Goal: Task Accomplishment & Management: Use online tool/utility

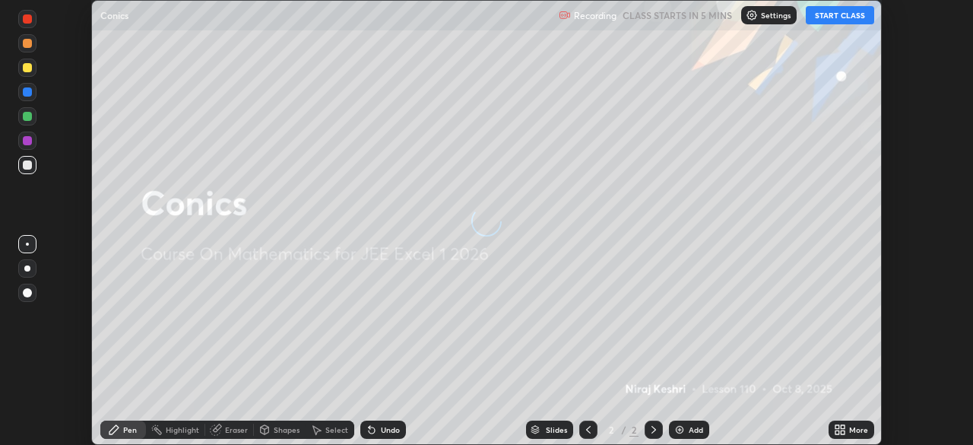
scroll to position [445, 973]
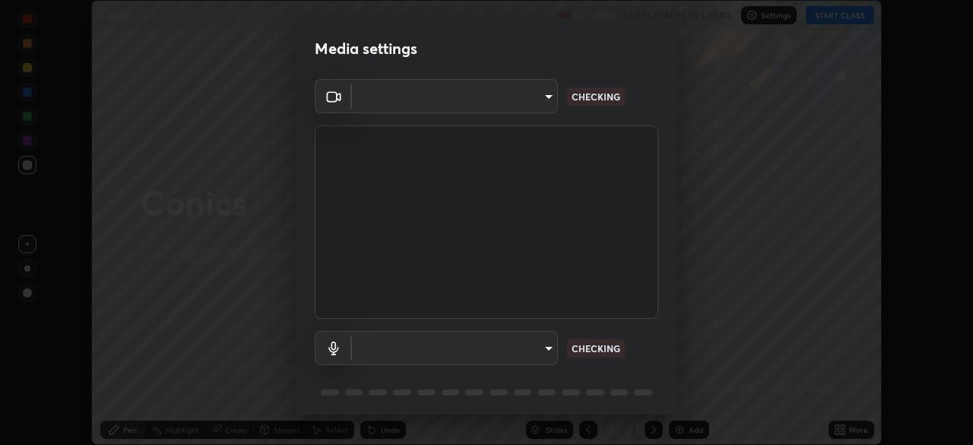
type input "2e9b027d6a4255688e554df818383ce9ed5f881db366686a8468352ce6a31e43"
click at [432, 352] on body "Erase all Conics Recording CLASS STARTS IN 5 MINS Settings START CLASS Setting …" at bounding box center [486, 222] width 973 height 445
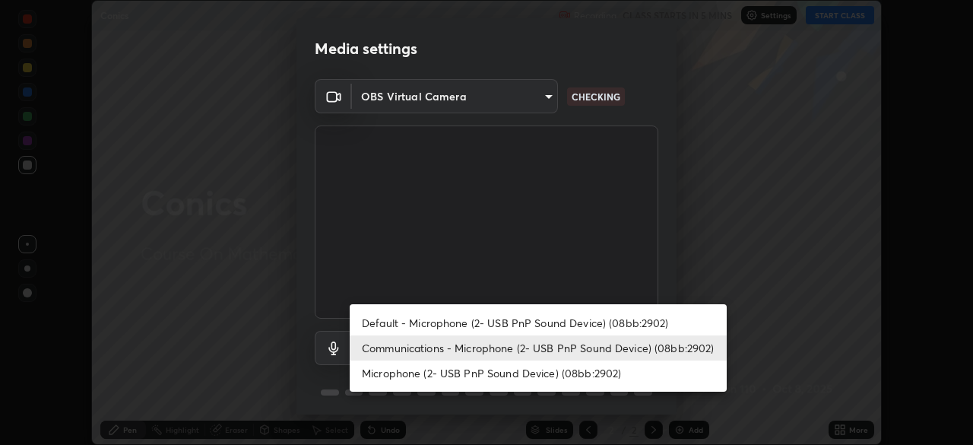
click at [442, 317] on li "Default - Microphone (2- USB PnP Sound Device) (08bb:2902)" at bounding box center [538, 322] width 377 height 25
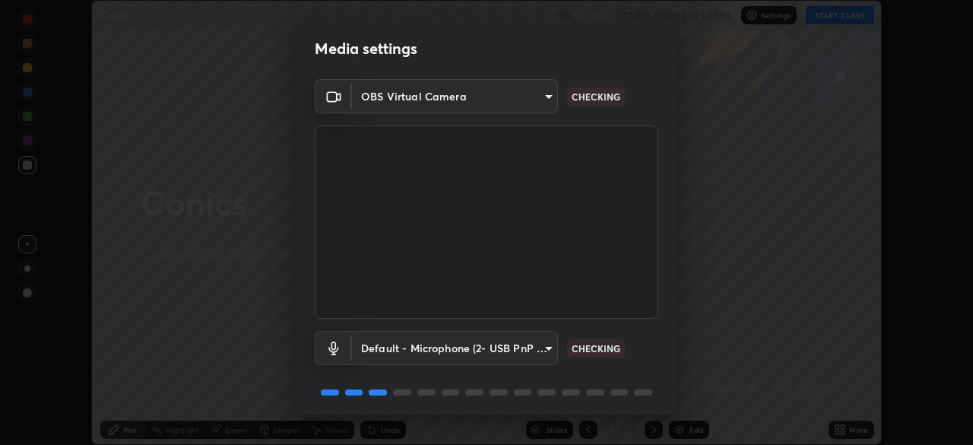
click at [448, 346] on body "Erase all Conics Recording CLASS STARTS IN 5 MINS Settings START CLASS Setting …" at bounding box center [486, 222] width 973 height 445
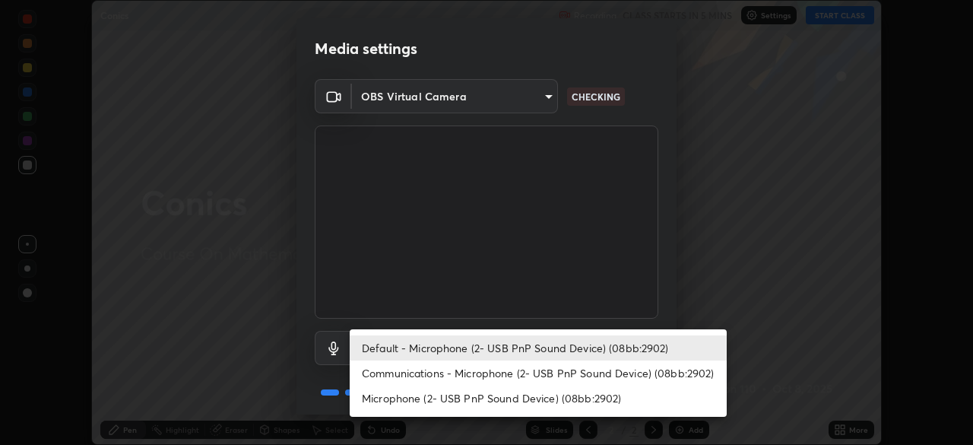
click at [446, 372] on li "Communications - Microphone (2- USB PnP Sound Device) (08bb:2902)" at bounding box center [538, 372] width 377 height 25
type input "communications"
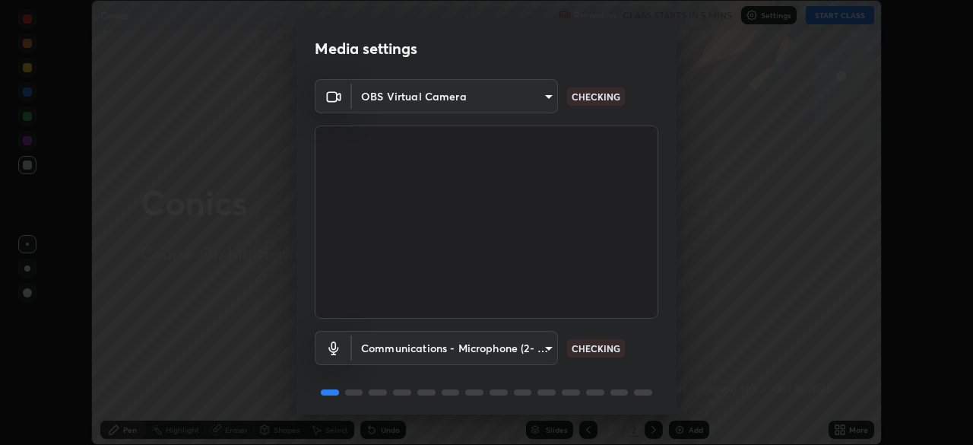
scroll to position [54, 0]
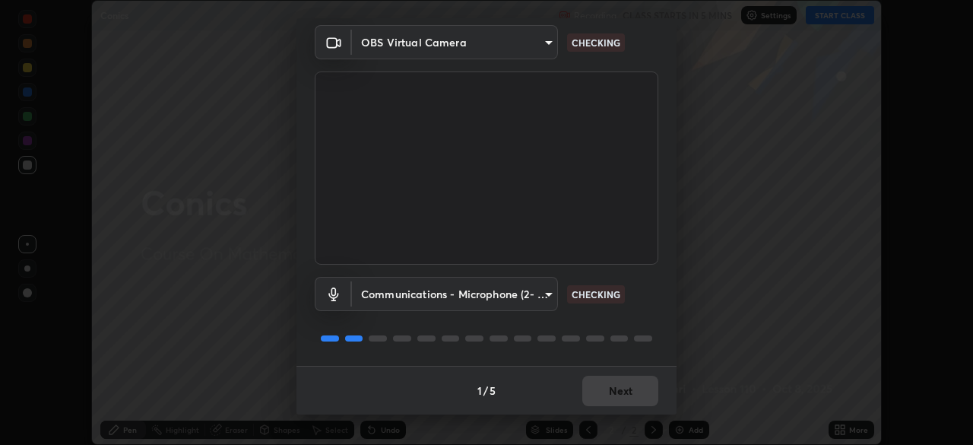
click at [584, 400] on div "1 / 5 Next" at bounding box center [486, 390] width 380 height 49
click at [592, 401] on div "1 / 5 Next" at bounding box center [486, 390] width 380 height 49
click at [594, 406] on div "1 / 5 Next" at bounding box center [486, 390] width 380 height 49
click at [589, 406] on div "1 / 5 Next" at bounding box center [486, 390] width 380 height 49
click at [588, 403] on div "1 / 5 Next" at bounding box center [486, 390] width 380 height 49
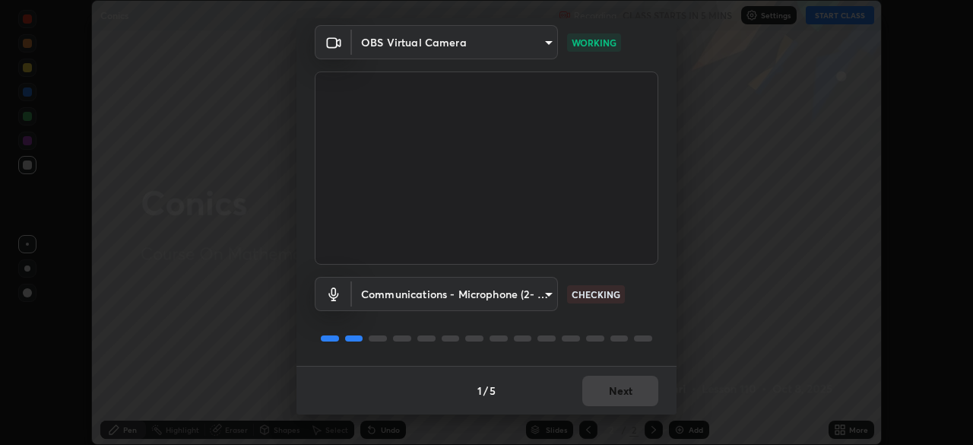
click at [583, 401] on div "1 / 5 Next" at bounding box center [486, 390] width 380 height 49
click at [588, 398] on div "1 / 5 Next" at bounding box center [486, 390] width 380 height 49
click at [588, 391] on div "1 / 5 Next" at bounding box center [486, 390] width 380 height 49
click at [591, 392] on div "1 / 5 Next" at bounding box center [486, 390] width 380 height 49
click at [593, 396] on button "Next" at bounding box center [620, 390] width 76 height 30
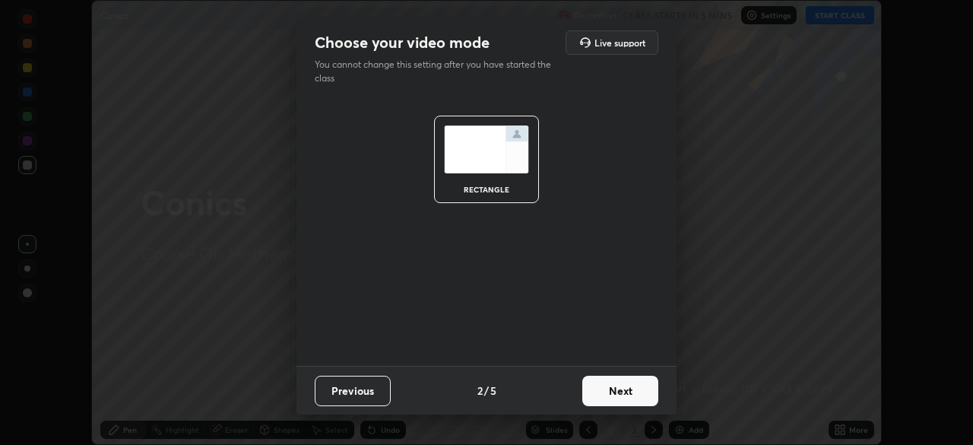
scroll to position [0, 0]
click at [594, 396] on button "Next" at bounding box center [620, 390] width 76 height 30
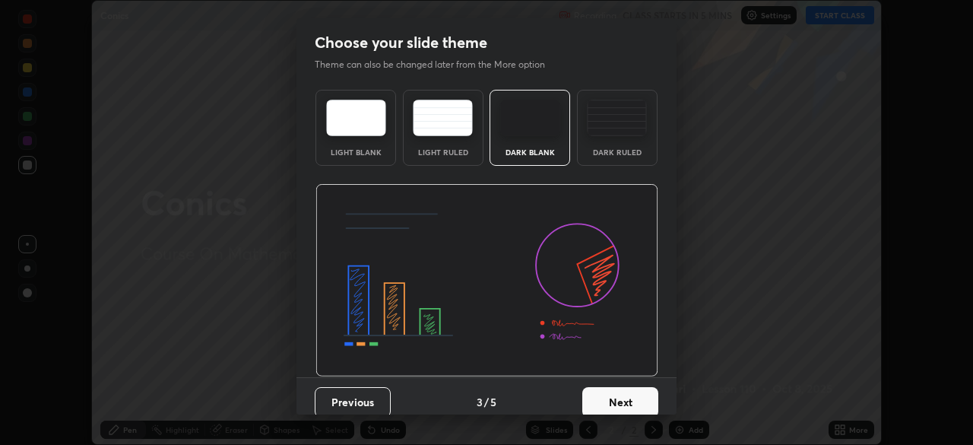
click at [597, 393] on button "Next" at bounding box center [620, 402] width 76 height 30
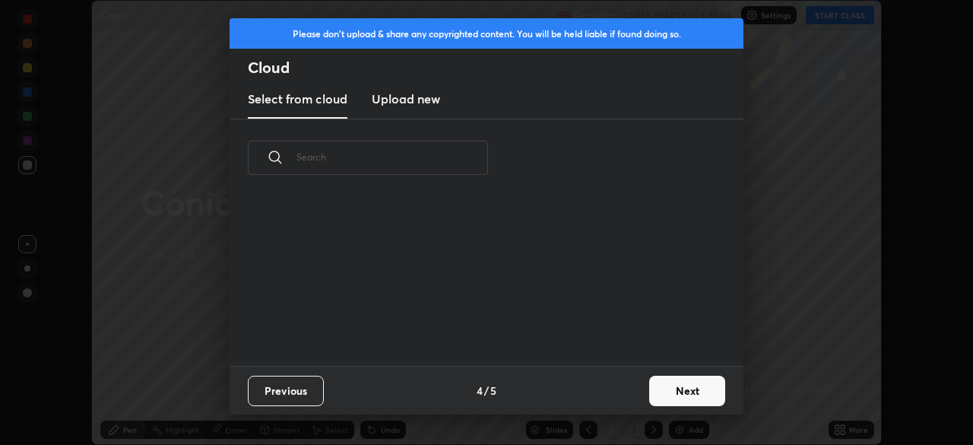
click at [615, 398] on div "Previous 4 / 5 Next" at bounding box center [487, 390] width 514 height 49
click at [652, 389] on button "Next" at bounding box center [687, 390] width 76 height 30
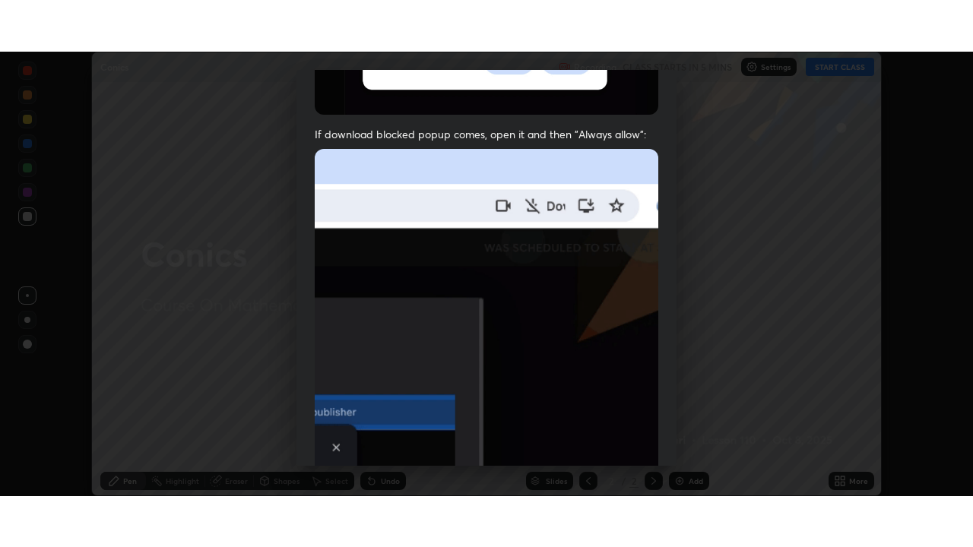
scroll to position [364, 0]
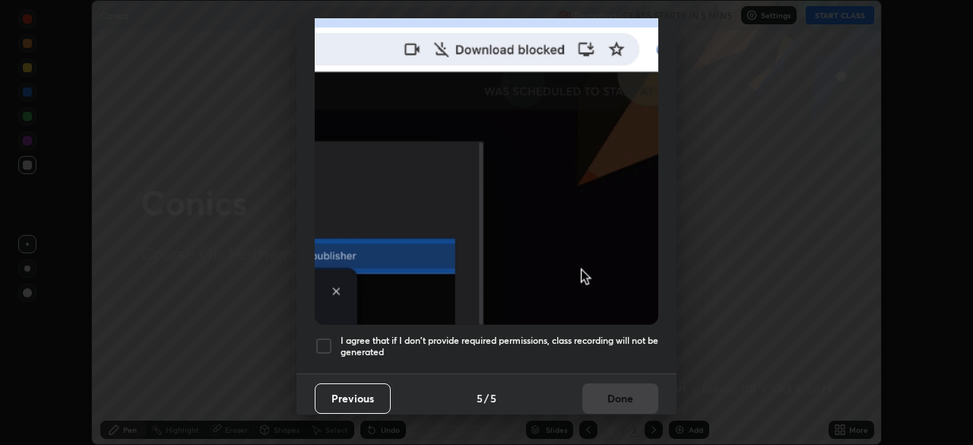
click at [318, 337] on div at bounding box center [324, 346] width 18 height 18
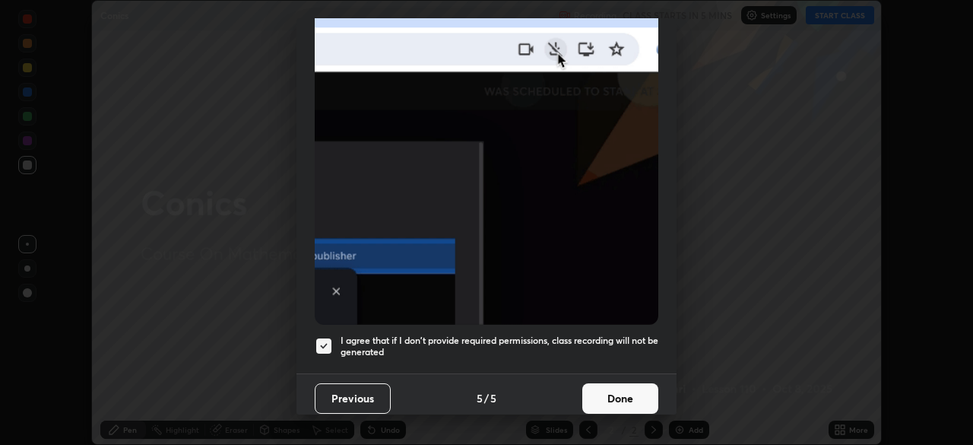
click at [611, 383] on button "Done" at bounding box center [620, 398] width 76 height 30
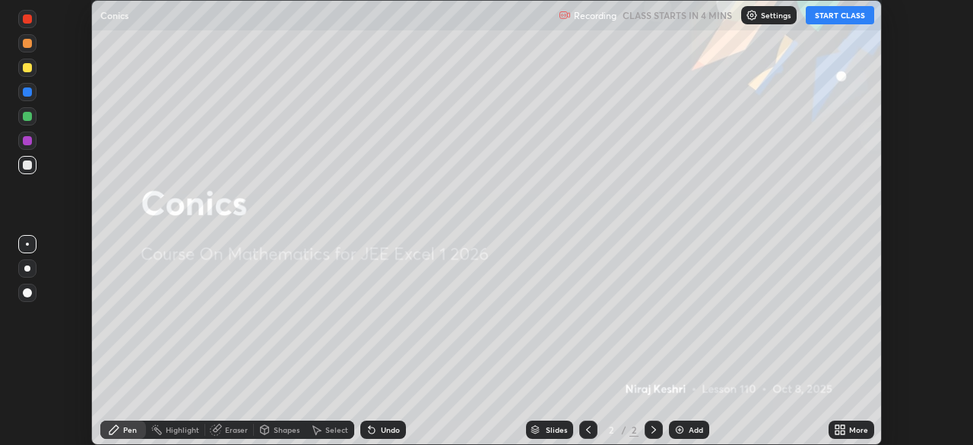
click at [838, 17] on button "START CLASS" at bounding box center [840, 15] width 68 height 18
click at [850, 429] on div "More" at bounding box center [858, 430] width 19 height 8
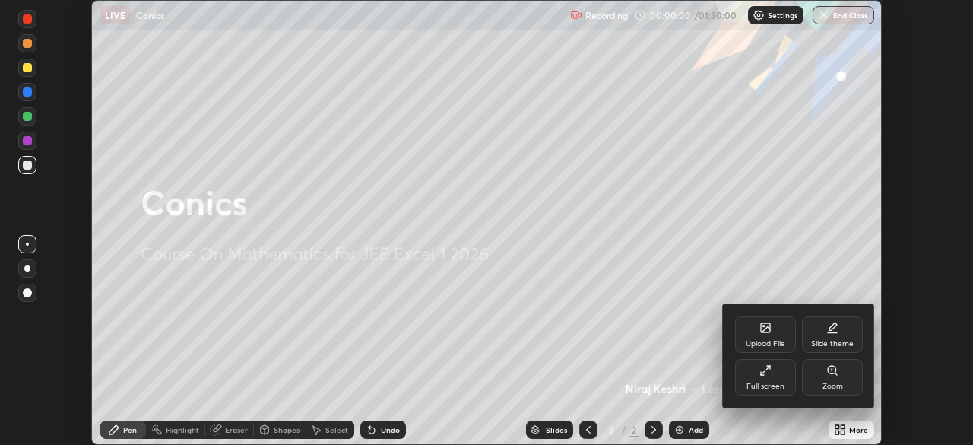
click at [770, 381] on div "Full screen" at bounding box center [765, 377] width 61 height 36
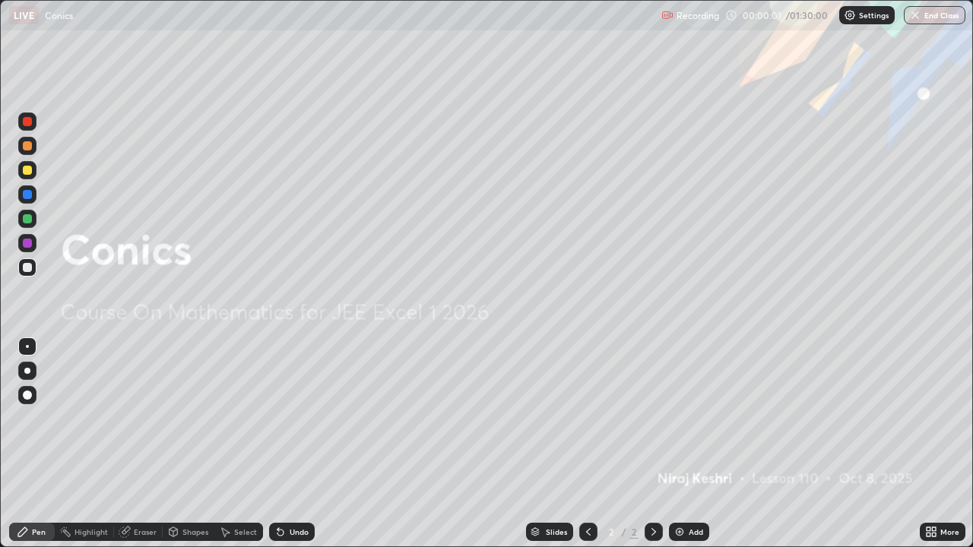
scroll to position [547, 973]
click at [565, 444] on div "Slides" at bounding box center [549, 532] width 47 height 18
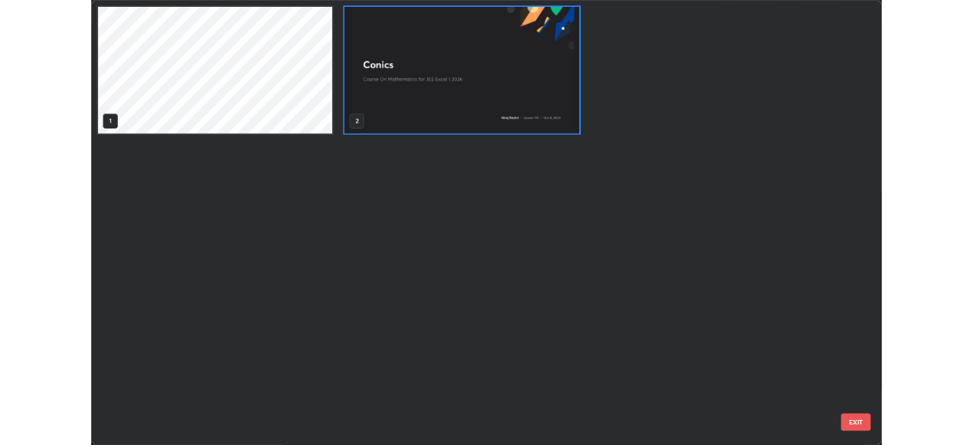
scroll to position [541, 964]
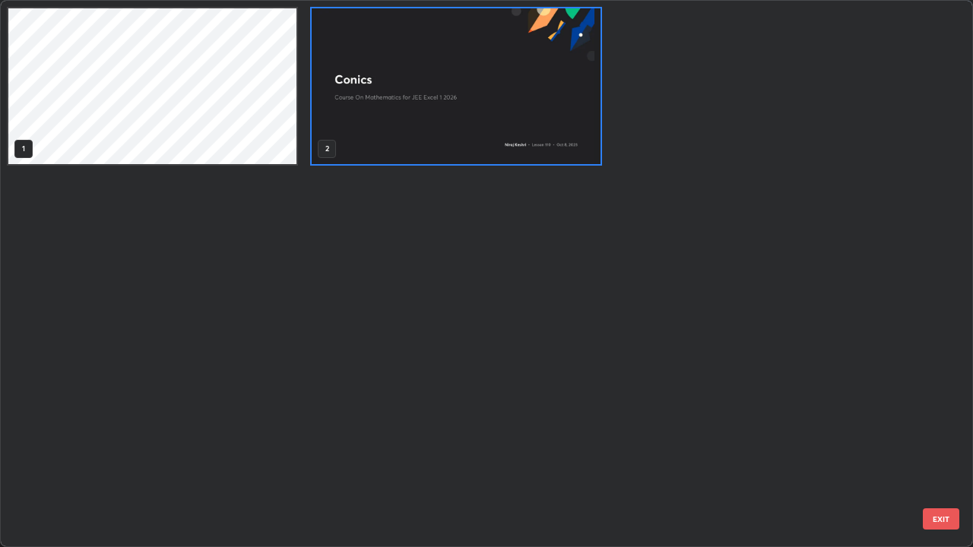
click at [572, 144] on img "grid" at bounding box center [456, 86] width 288 height 156
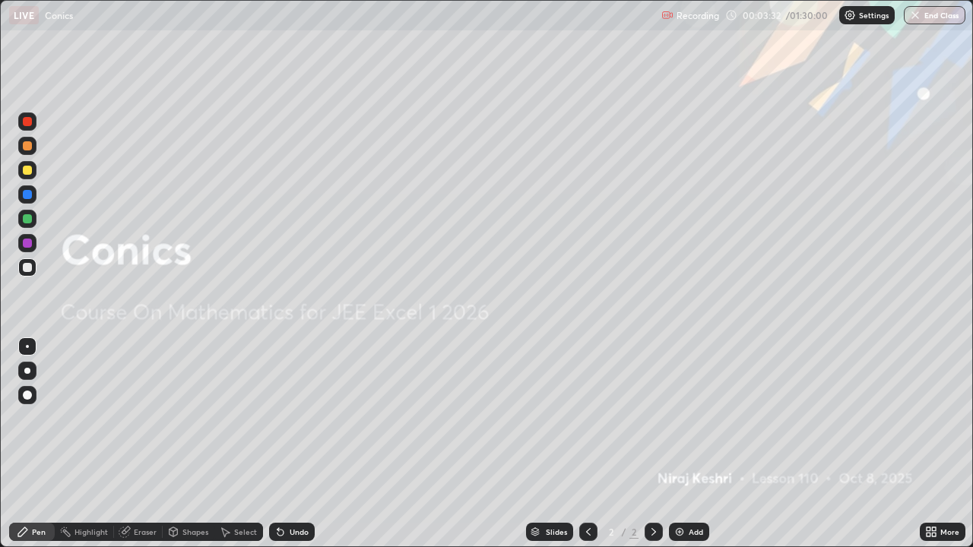
click at [384, 444] on div "Slides 2 / 2 Add" at bounding box center [617, 532] width 605 height 30
click at [920, 444] on div "More" at bounding box center [943, 532] width 46 height 30
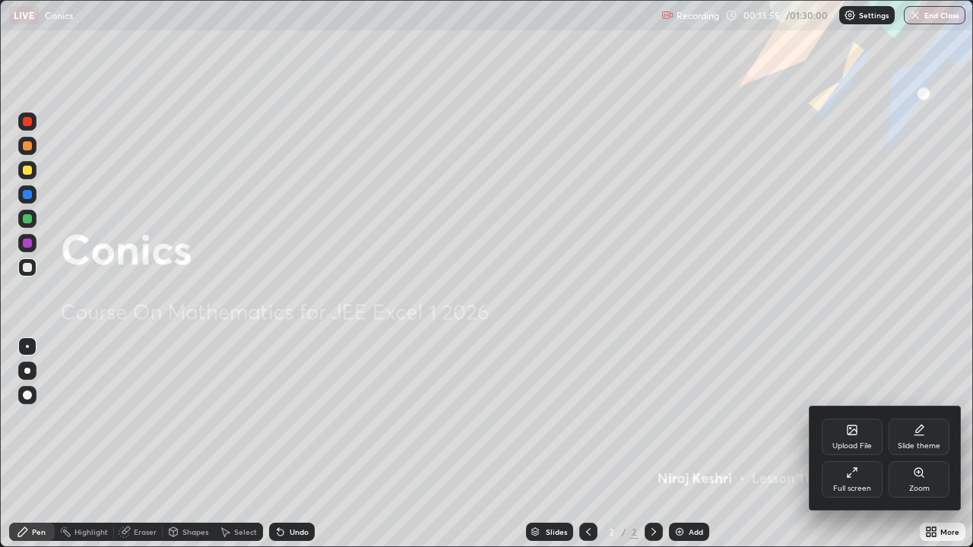
click at [906, 444] on div at bounding box center [486, 273] width 973 height 547
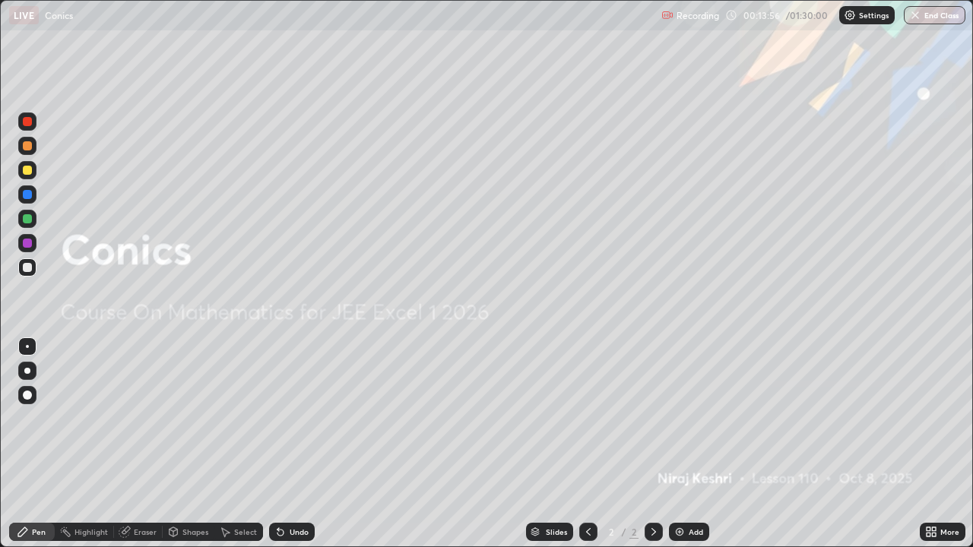
click at [873, 444] on div "Slides 2 / 2 Add" at bounding box center [617, 532] width 605 height 30
click at [21, 172] on div at bounding box center [27, 170] width 18 height 18
click at [24, 168] on div at bounding box center [27, 170] width 9 height 9
click at [25, 404] on div at bounding box center [27, 395] width 18 height 18
click at [34, 271] on div at bounding box center [27, 267] width 18 height 18
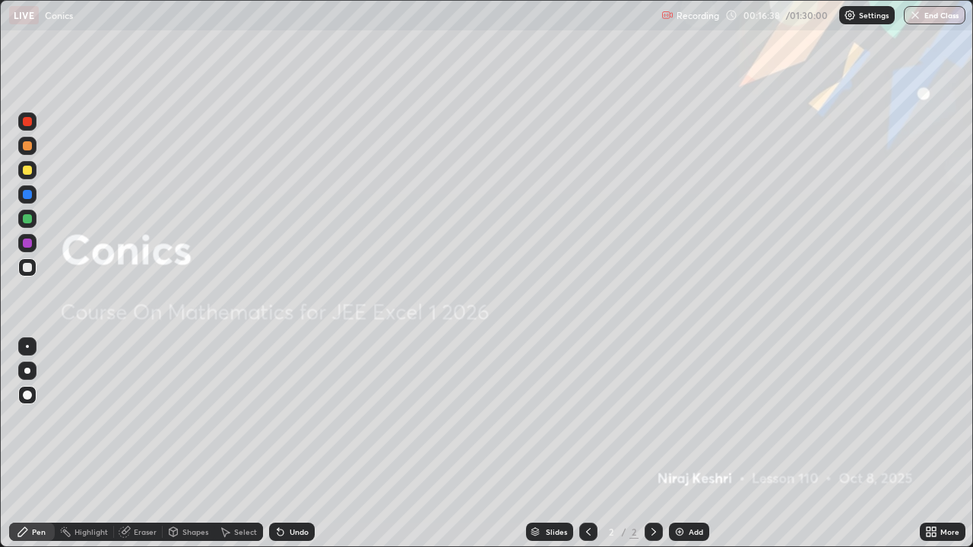
click at [678, 444] on div "Add" at bounding box center [689, 532] width 40 height 18
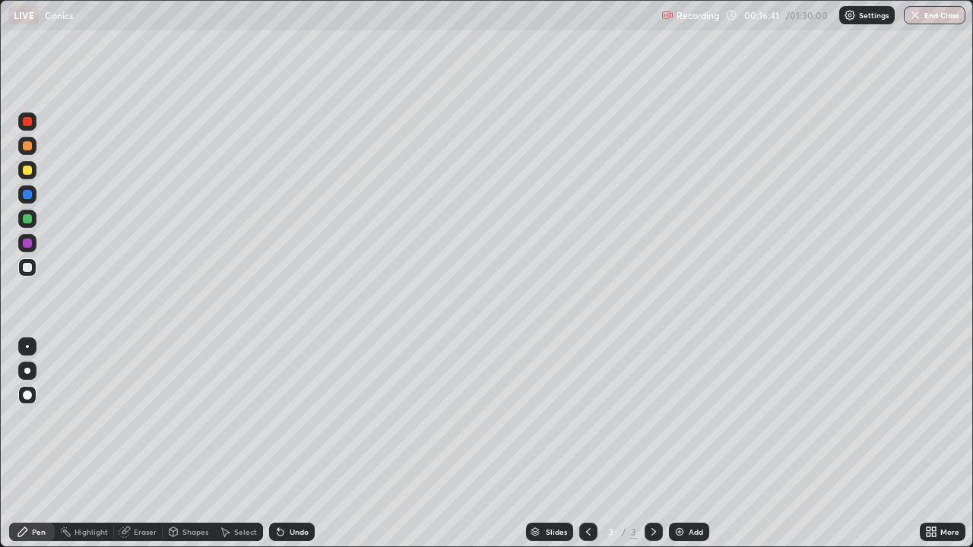
click at [933, 444] on icon at bounding box center [934, 535] width 4 height 4
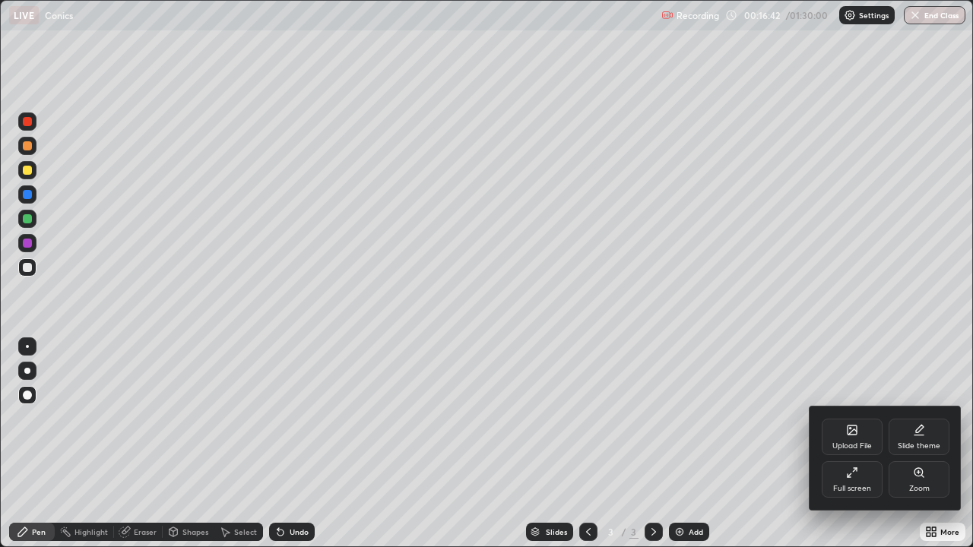
click at [866, 444] on div "Full screen" at bounding box center [852, 479] width 61 height 36
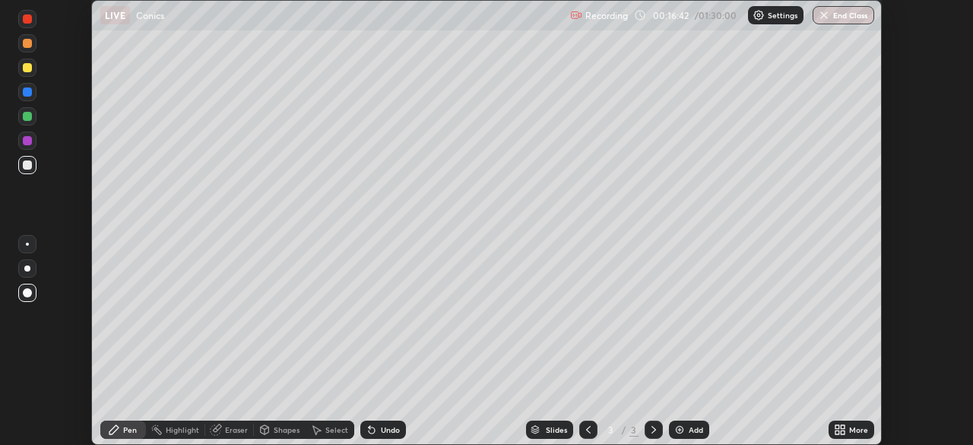
scroll to position [75563, 75035]
